Goal: Information Seeking & Learning: Check status

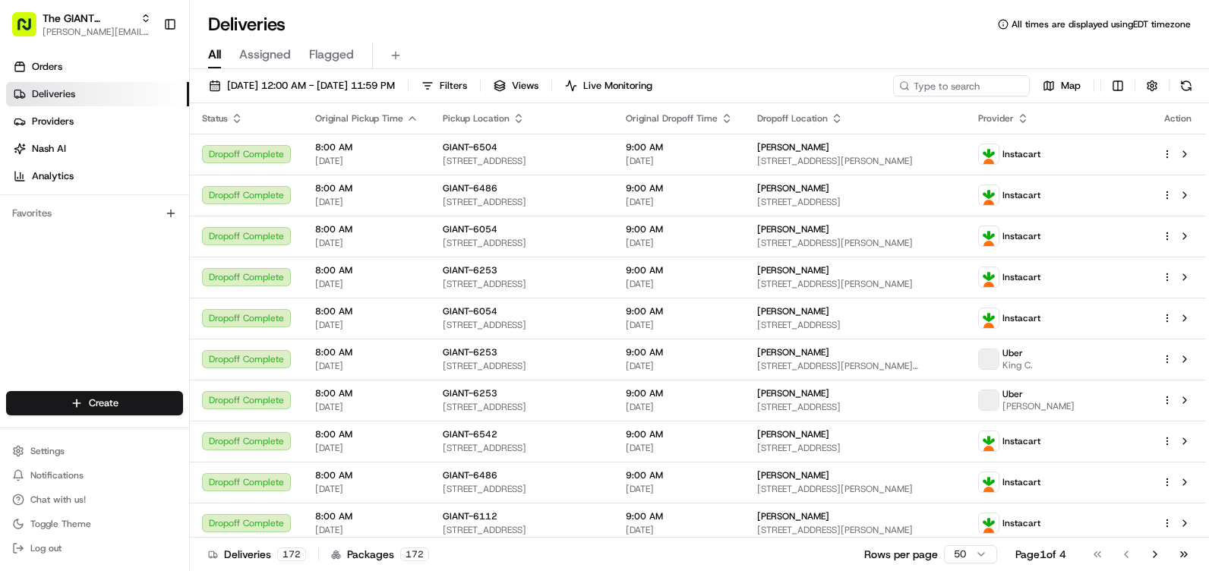
click at [556, 34] on div "Deliveries All times are displayed using EDT timezone" at bounding box center [699, 24] width 1019 height 24
click at [47, 68] on span "Orders" at bounding box center [47, 67] width 30 height 14
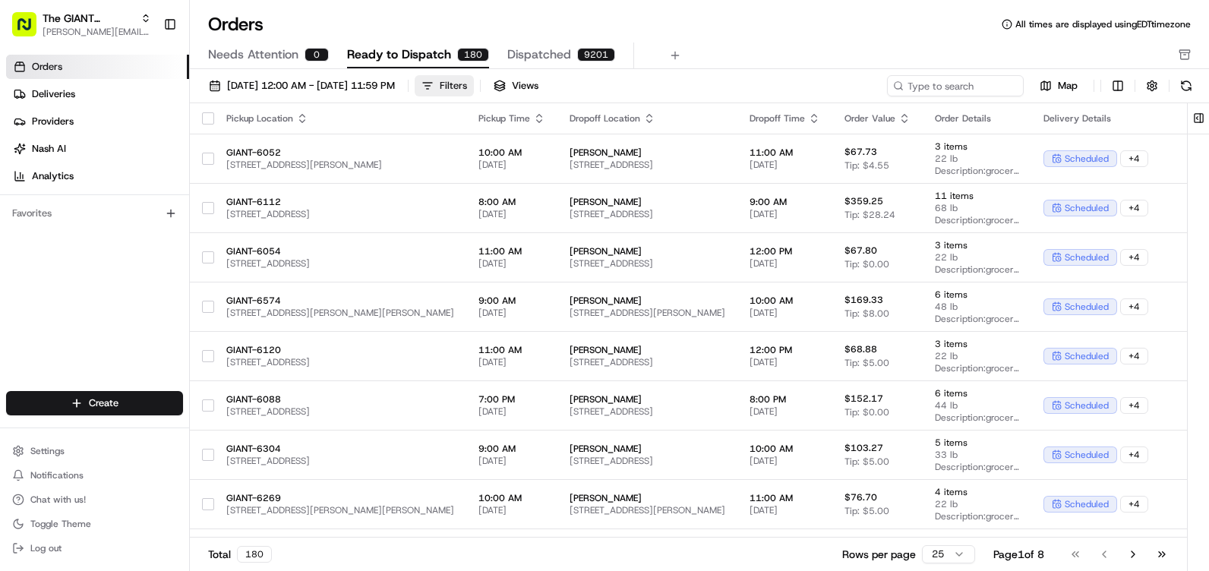
click at [467, 86] on div "Filters" at bounding box center [453, 86] width 27 height 14
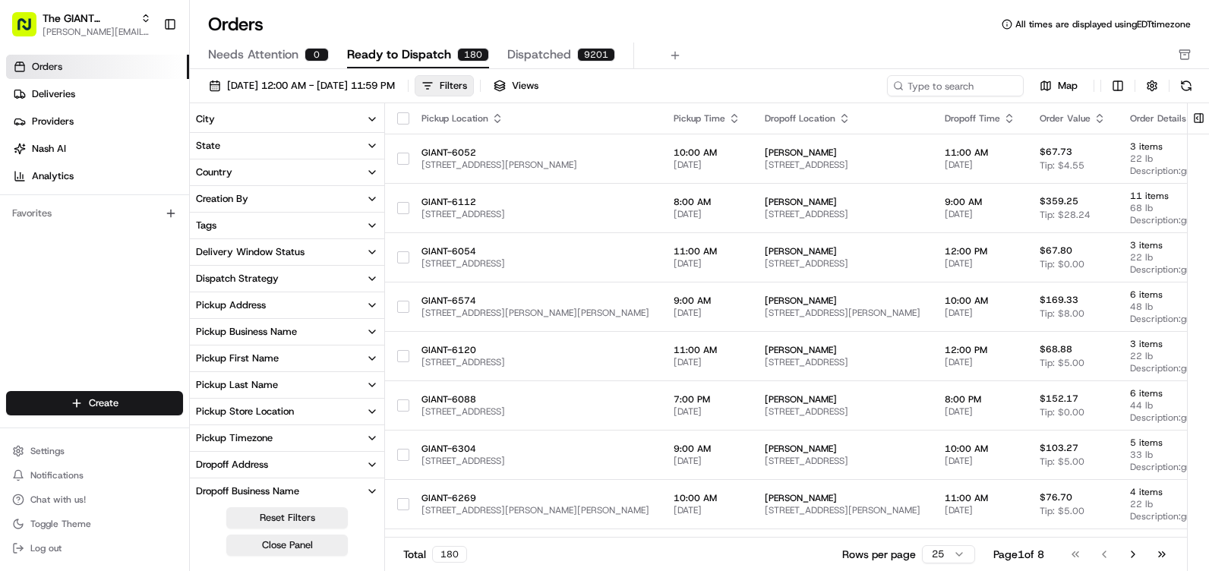
click at [328, 405] on button "Pickup Store Location" at bounding box center [287, 412] width 194 height 26
click at [250, 471] on label "GIANT-6461" at bounding box center [238, 474] width 55 height 12
click at [205, 471] on button "GIANT-6461" at bounding box center [199, 474] width 12 height 12
